Goal: Transaction & Acquisition: Purchase product/service

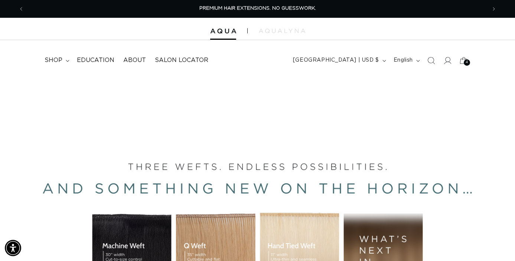
scroll to position [0, 462]
click at [462, 57] on icon at bounding box center [463, 60] width 8 height 7
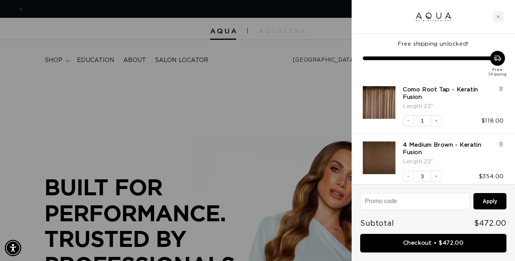
scroll to position [0, 924]
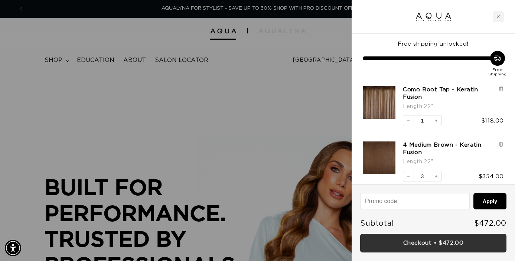
click at [419, 239] on link "Checkout • $472.00" at bounding box center [433, 243] width 146 height 19
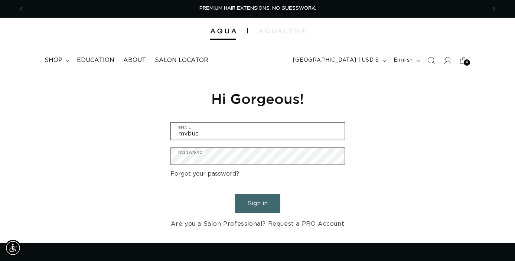
scroll to position [0, 462]
type input "[EMAIL_ADDRESS][DOMAIN_NAME]"
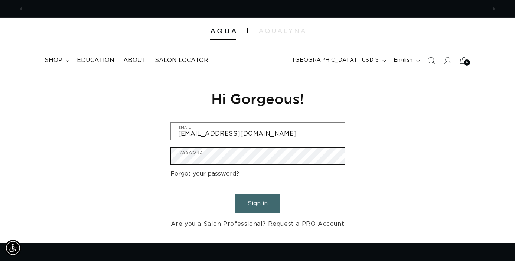
scroll to position [0, 924]
click at [235, 194] on button "Sign in" at bounding box center [257, 203] width 45 height 19
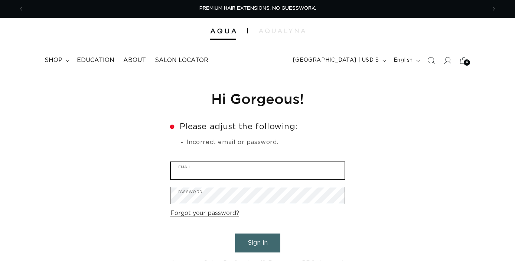
click at [254, 167] on input "Email" at bounding box center [258, 170] width 174 height 17
type input "[EMAIL_ADDRESS][DOMAIN_NAME]"
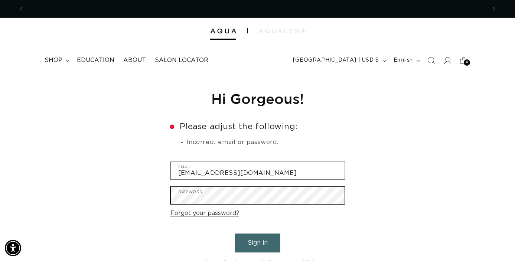
click at [235, 233] on button "Sign in" at bounding box center [257, 242] width 45 height 19
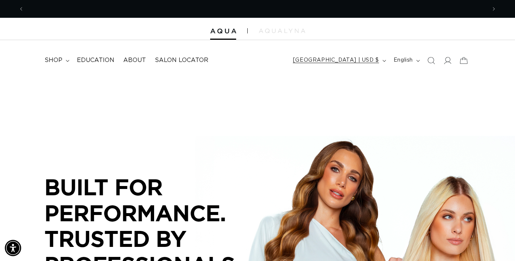
scroll to position [0, 462]
click at [57, 55] on summary "shop" at bounding box center [56, 60] width 32 height 17
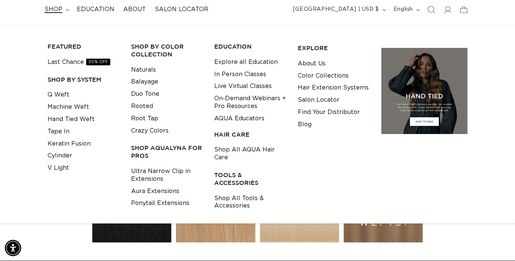
scroll to position [0, 0]
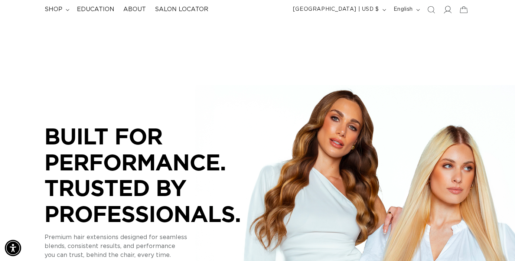
click at [446, 14] on span at bounding box center [447, 9] width 16 height 16
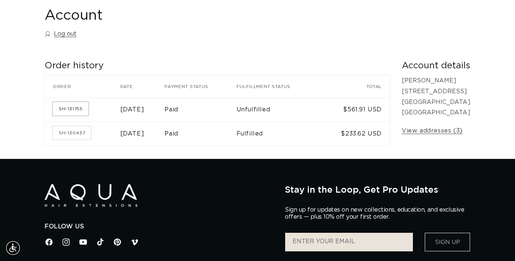
click at [74, 106] on link "SH-131755" at bounding box center [71, 108] width 36 height 13
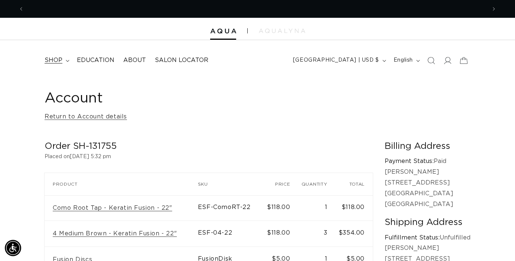
scroll to position [0, 924]
click at [58, 58] on span "shop" at bounding box center [54, 60] width 18 height 8
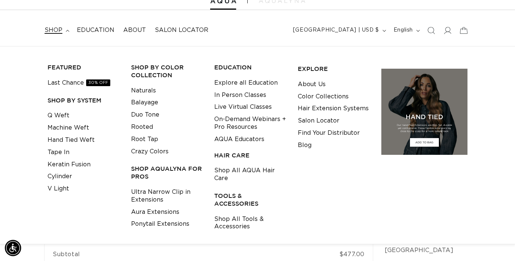
scroll to position [42, 0]
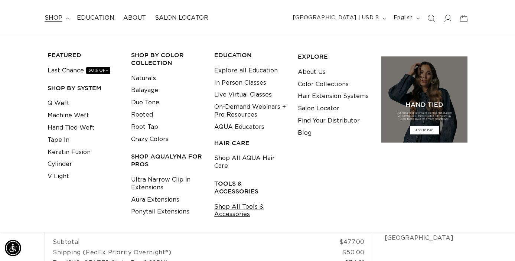
click at [226, 212] on link "Shop All Tools & Accessories" at bounding box center [250, 211] width 72 height 20
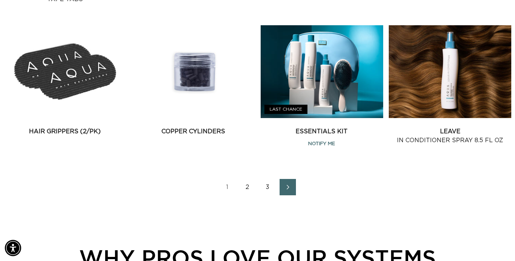
scroll to position [0, 924]
click at [248, 185] on link "2" at bounding box center [247, 187] width 16 height 16
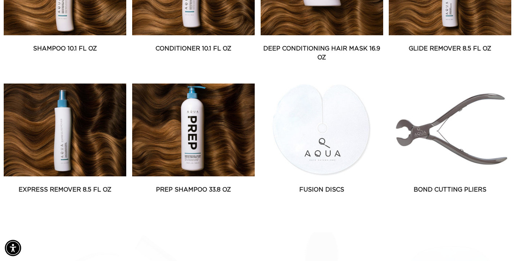
scroll to position [394, 0]
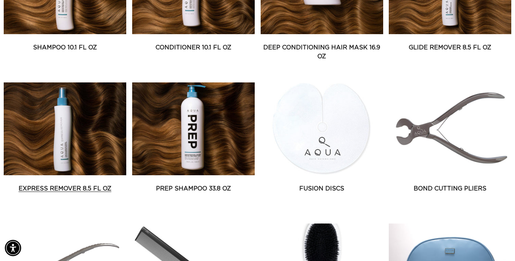
click at [105, 184] on link "Express Remover 8.5 fl oz" at bounding box center [65, 188] width 122 height 9
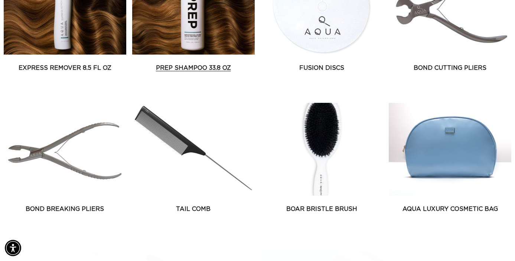
scroll to position [0, 924]
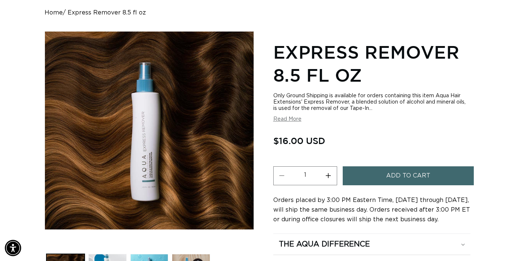
scroll to position [0, 462]
click at [293, 120] on button "Read More" at bounding box center [287, 119] width 28 height 6
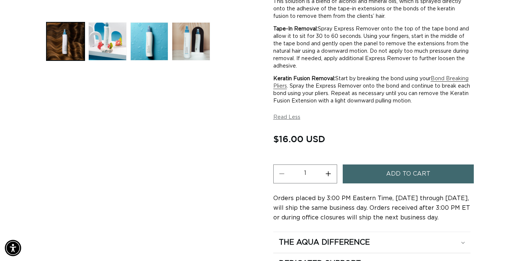
click at [359, 170] on button "Add to cart" at bounding box center [407, 173] width 131 height 19
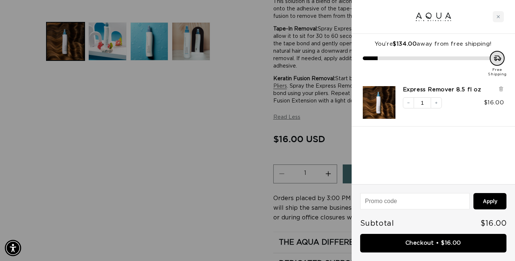
scroll to position [0, 924]
click at [338, 109] on div at bounding box center [257, 130] width 515 height 261
